Goal: Transaction & Acquisition: Purchase product/service

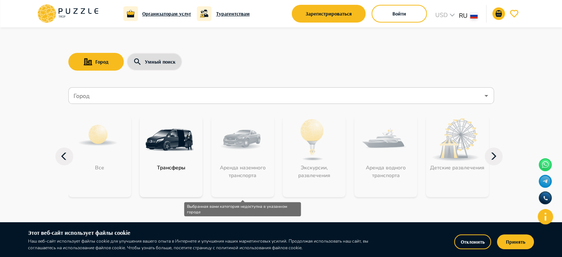
click at [258, 124] on div "Аренда наземного транспорта" at bounding box center [243, 156] width 63 height 81
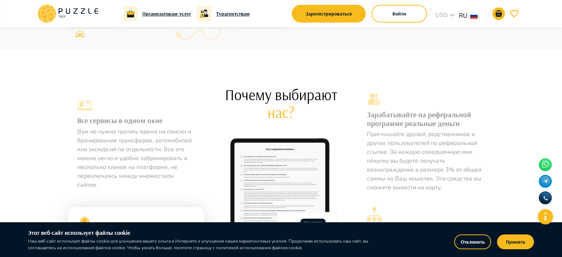
scroll to position [409, 0]
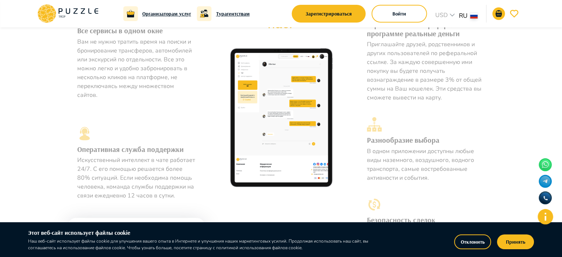
click at [525, 229] on div "Отклонить Принять" at bounding box center [458, 239] width 152 height 23
click at [512, 244] on button "Принять" at bounding box center [515, 241] width 37 height 15
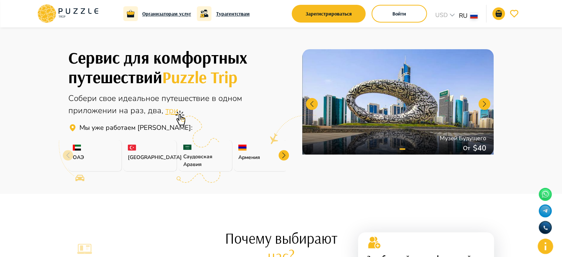
scroll to position [0, 0]
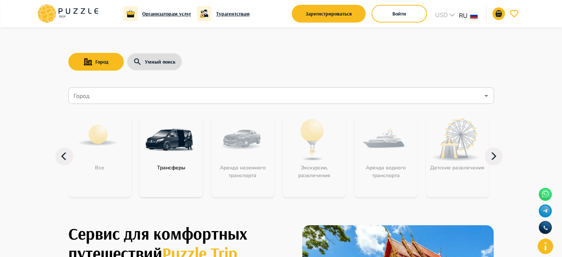
click at [151, 85] on nav "Город Город Все Трансферы Аренда наземного транспорта Экскурсии, развлечения Ар…" at bounding box center [281, 146] width 426 height 125
click at [148, 90] on input "Город" at bounding box center [276, 96] width 408 height 14
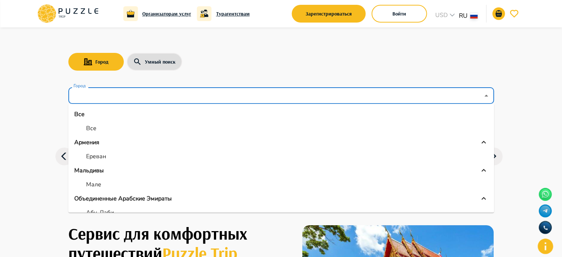
click at [83, 131] on div "Все" at bounding box center [85, 128] width 22 height 9
type input "***"
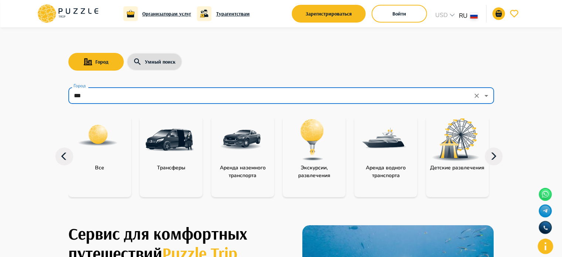
click at [107, 138] on img at bounding box center [97, 135] width 41 height 41
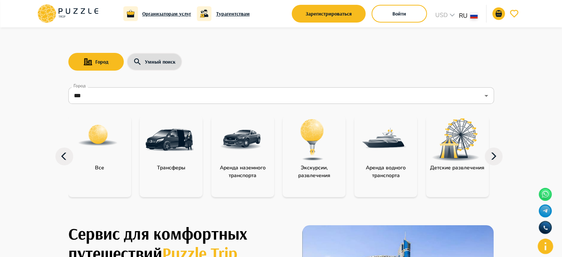
click at [107, 138] on img at bounding box center [97, 135] width 41 height 41
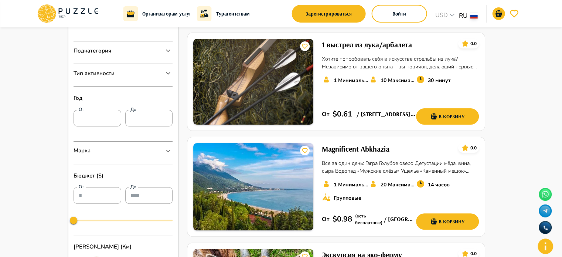
scroll to position [195, 0]
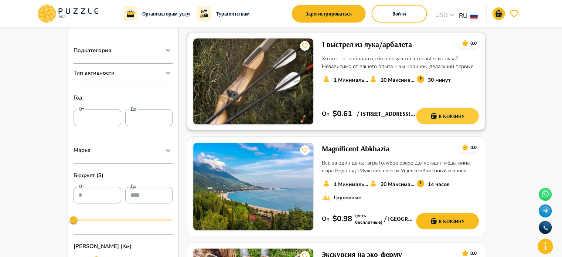
click at [453, 114] on button "В корзину" at bounding box center [447, 116] width 63 height 16
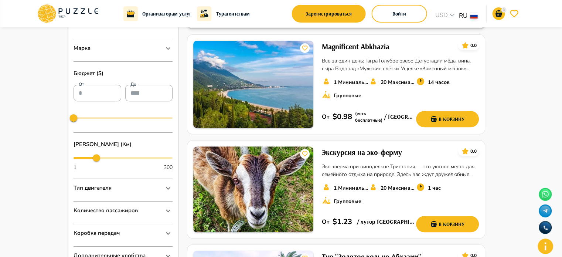
scroll to position [315, 0]
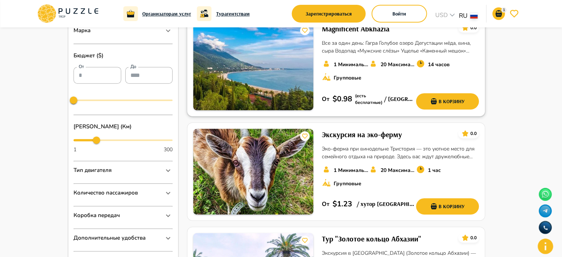
click at [375, 53] on p "Все за один день: Гагра Голубое озеро Дегустации мёда, вина, сыра Водопад «Мужс…" at bounding box center [400, 47] width 157 height 16
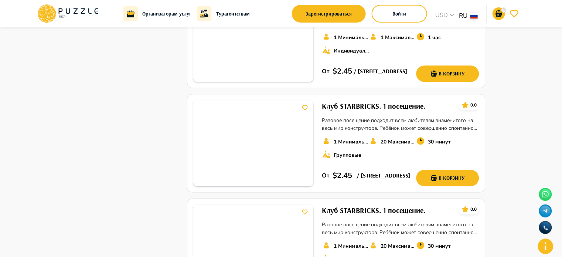
scroll to position [1082, 0]
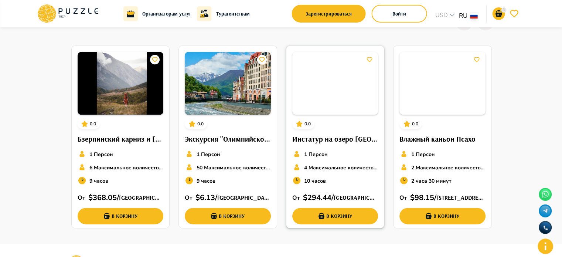
scroll to position [873, 0]
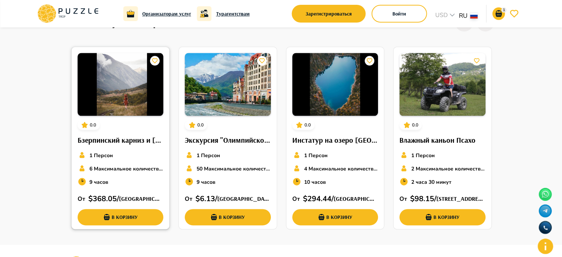
click at [142, 155] on div "1 Персон" at bounding box center [121, 155] width 86 height 10
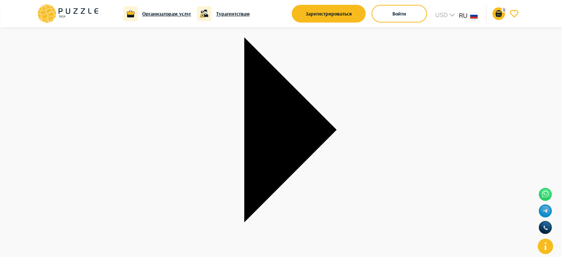
scroll to position [137, 0]
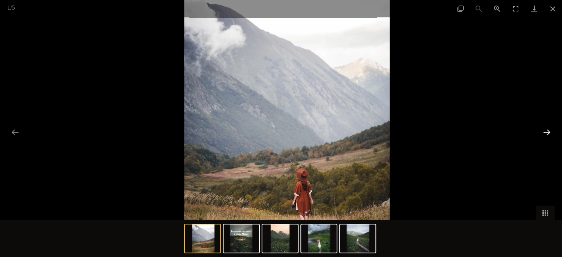
click at [540, 130] on button "Next slide" at bounding box center [547, 132] width 16 height 14
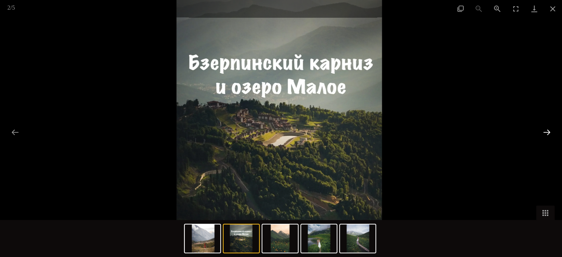
click at [540, 130] on button "Next slide" at bounding box center [547, 132] width 16 height 14
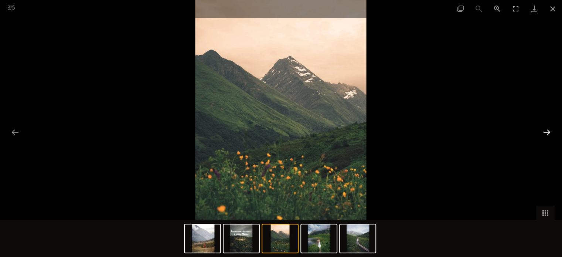
click at [540, 130] on button "Next slide" at bounding box center [547, 132] width 16 height 14
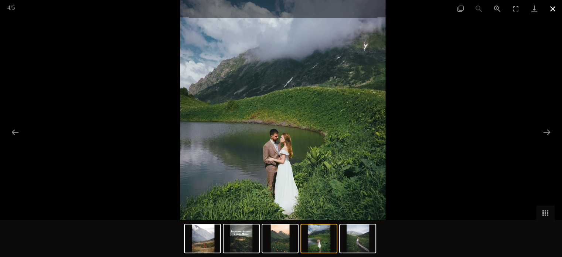
click at [558, 7] on button "Close gallery" at bounding box center [553, 8] width 18 height 17
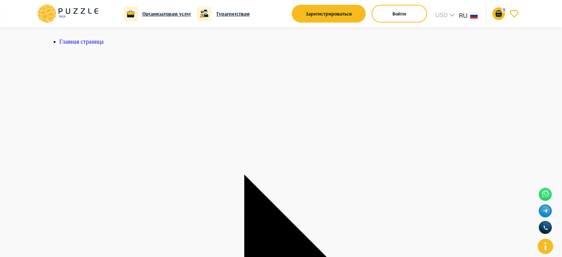
scroll to position [0, 0]
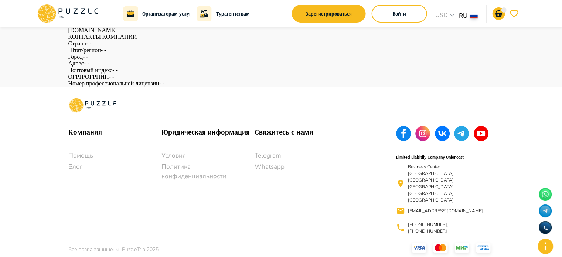
scroll to position [149, 0]
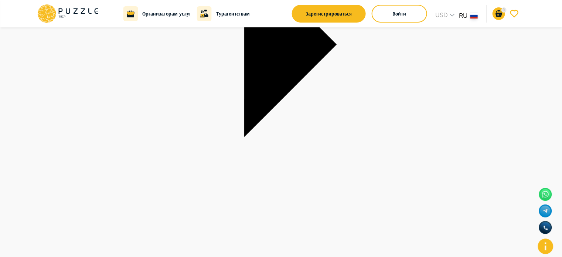
scroll to position [674, 0]
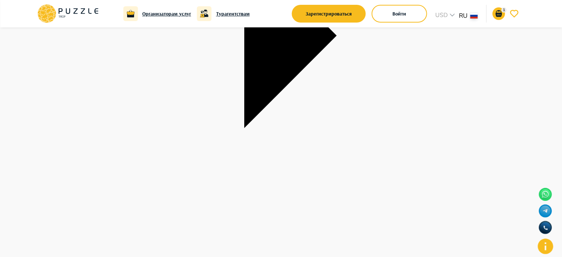
scroll to position [771, 0]
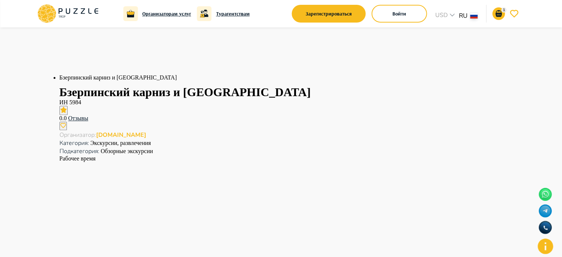
scroll to position [868, 0]
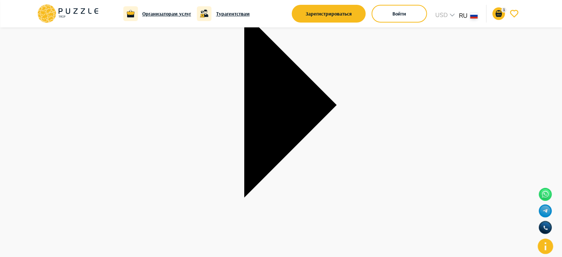
scroll to position [161, 0]
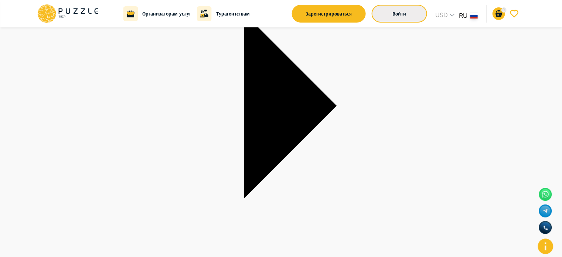
click at [398, 9] on button "Войти" at bounding box center [399, 14] width 55 height 18
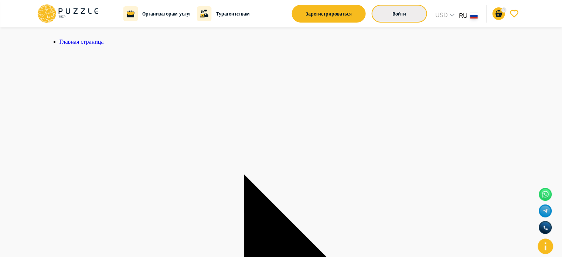
click at [399, 12] on button "Войти" at bounding box center [399, 14] width 55 height 18
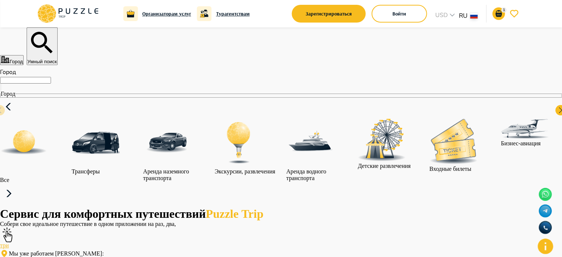
click at [405, 23] on div "Войти" at bounding box center [399, 13] width 55 height 21
click at [400, 16] on button "Войти" at bounding box center [399, 14] width 55 height 18
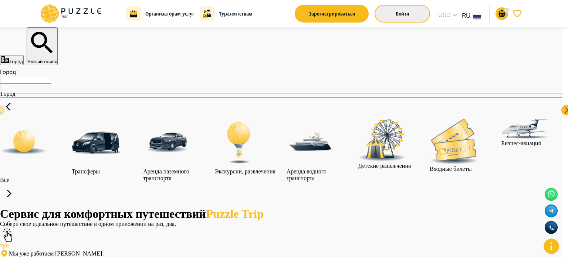
type input "**********"
